Goal: Information Seeking & Learning: Learn about a topic

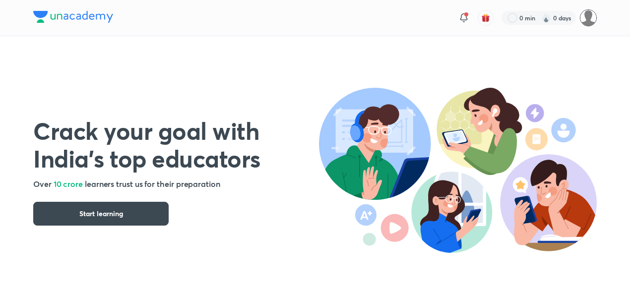
click at [588, 19] on img at bounding box center [588, 17] width 17 height 17
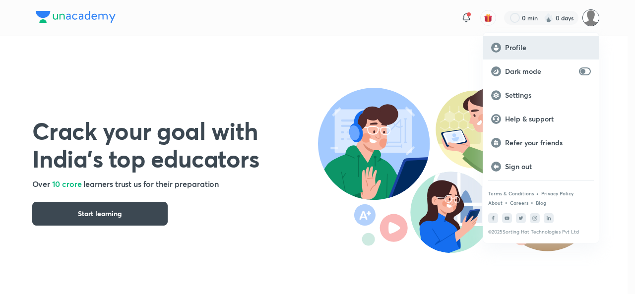
click at [511, 45] on p "Profile" at bounding box center [548, 47] width 86 height 9
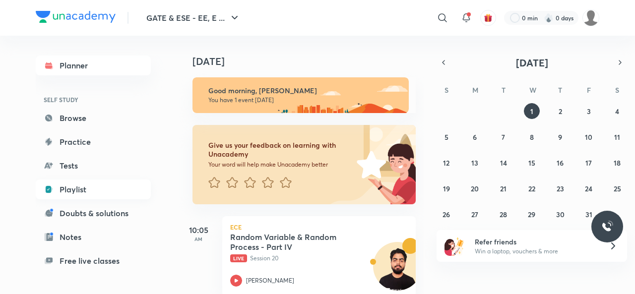
click at [71, 192] on link "Playlist" at bounding box center [93, 190] width 115 height 20
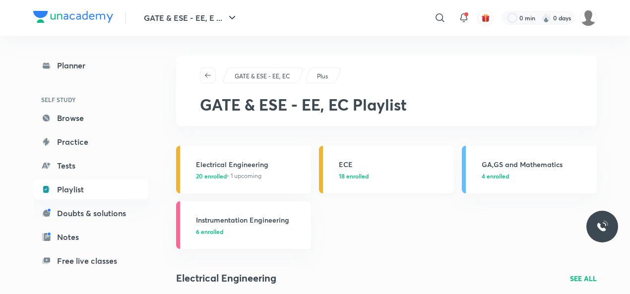
click at [344, 163] on h3 "ECE" at bounding box center [393, 164] width 109 height 10
click at [343, 163] on h3 "ECE" at bounding box center [393, 164] width 109 height 10
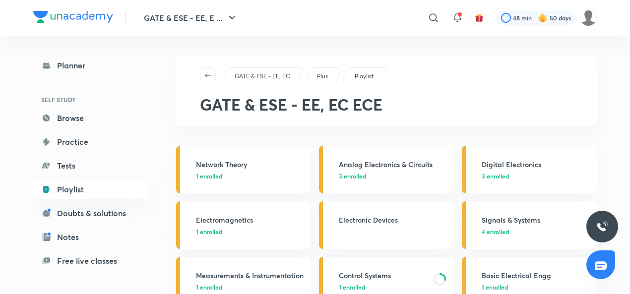
click at [367, 271] on h3 "Control Systems" at bounding box center [383, 275] width 89 height 10
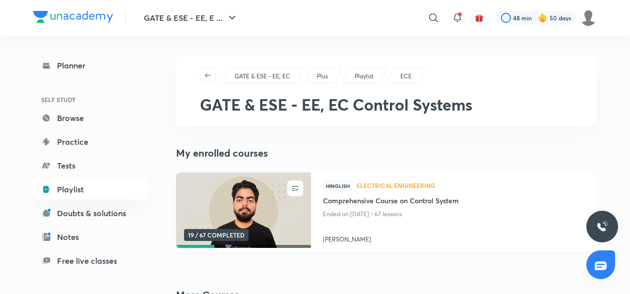
click at [343, 239] on h4 "[PERSON_NAME]" at bounding box center [454, 237] width 262 height 13
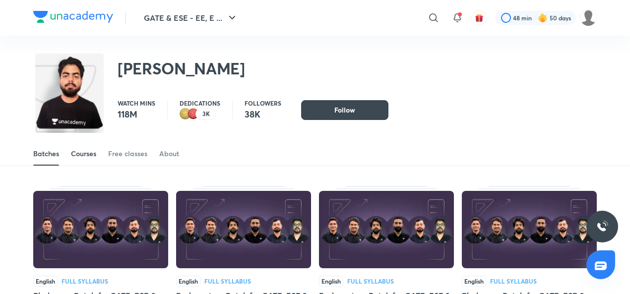
click at [79, 149] on div "Courses" at bounding box center [83, 154] width 25 height 10
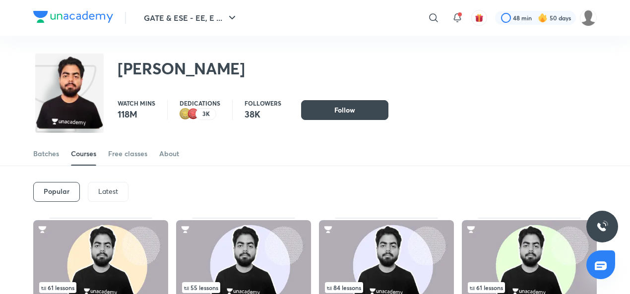
click at [109, 192] on p "Latest" at bounding box center [108, 192] width 20 height 8
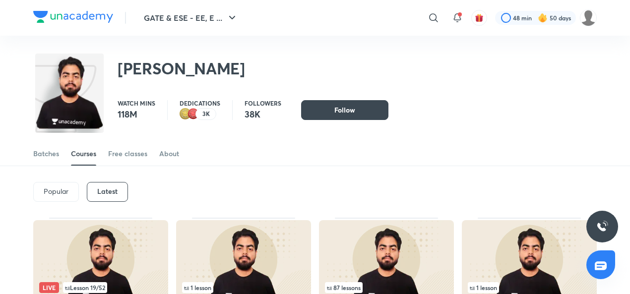
click at [100, 264] on img at bounding box center [100, 258] width 135 height 77
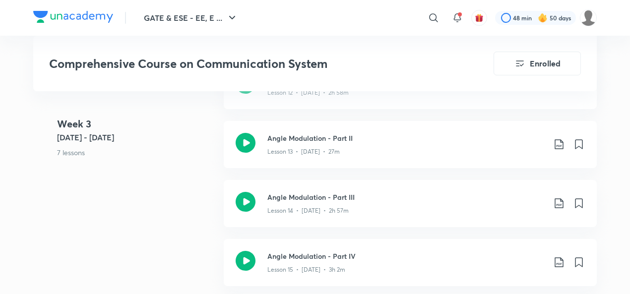
scroll to position [1325, 0]
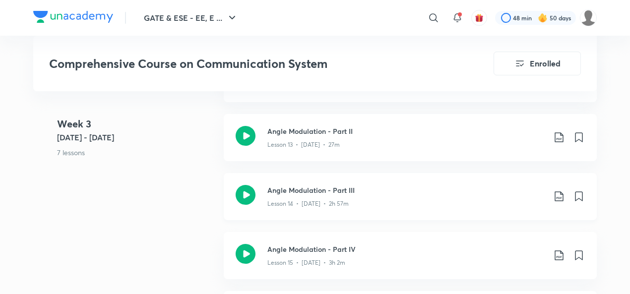
click at [246, 190] on icon at bounding box center [246, 195] width 20 height 20
